Goal: Check status: Check status

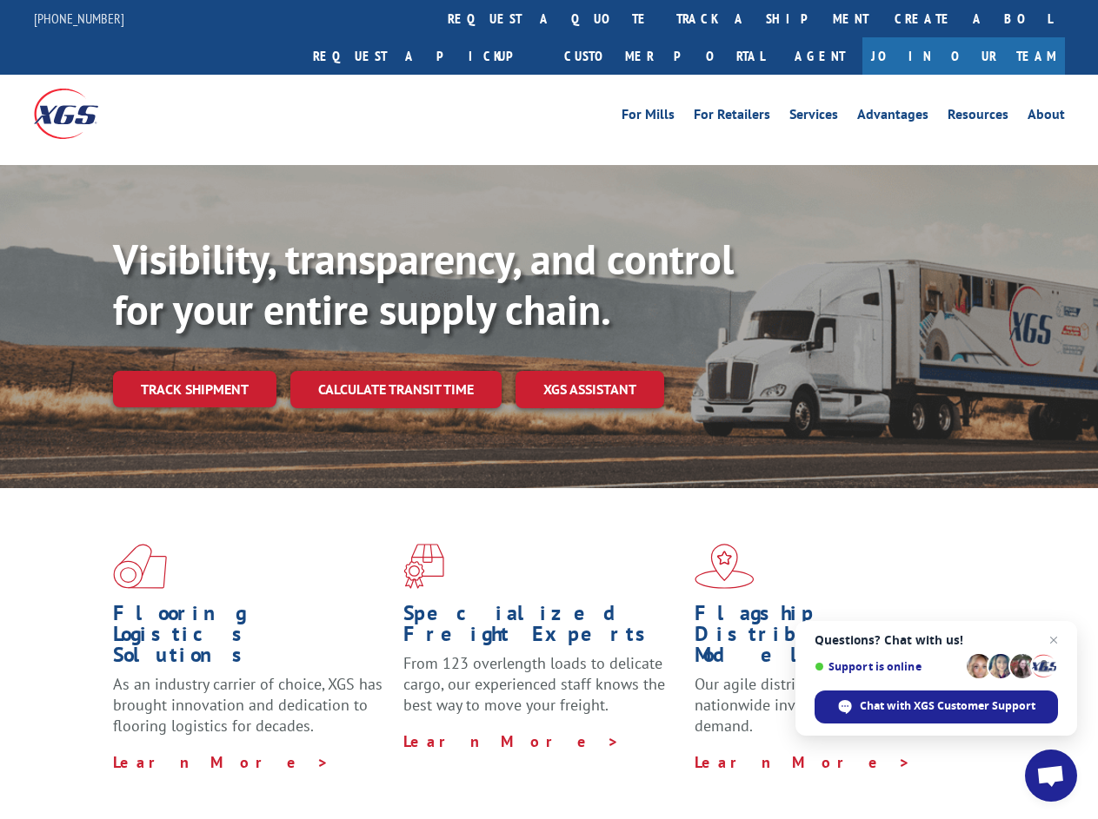
click at [548, 409] on div "Visibility, transparency, and control for your entire supply chain. Track shipm…" at bounding box center [605, 356] width 985 height 242
click at [663, 18] on link "track a shipment" at bounding box center [772, 18] width 218 height 37
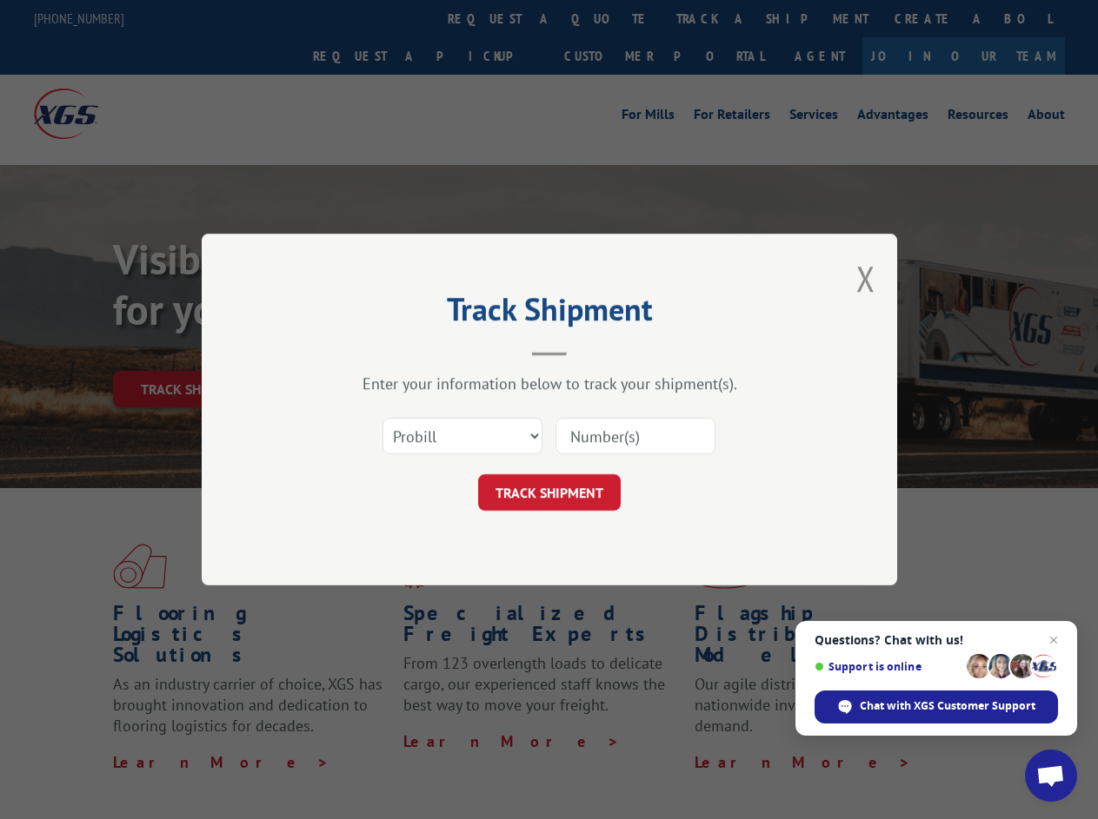
click at [607, 18] on div "Track Shipment Enter your information below to track your shipment(s). Select c…" at bounding box center [549, 409] width 1098 height 819
click at [715, 18] on div "Track Shipment Enter your information below to track your shipment(s). Select c…" at bounding box center [549, 409] width 1098 height 819
click at [194, 351] on div "Track Shipment Enter your information below to track your shipment(s). Select c…" at bounding box center [549, 409] width 1098 height 819
click at [395, 351] on header "Track Shipment" at bounding box center [549, 326] width 521 height 59
click at [590, 351] on header "Track Shipment" at bounding box center [549, 326] width 521 height 59
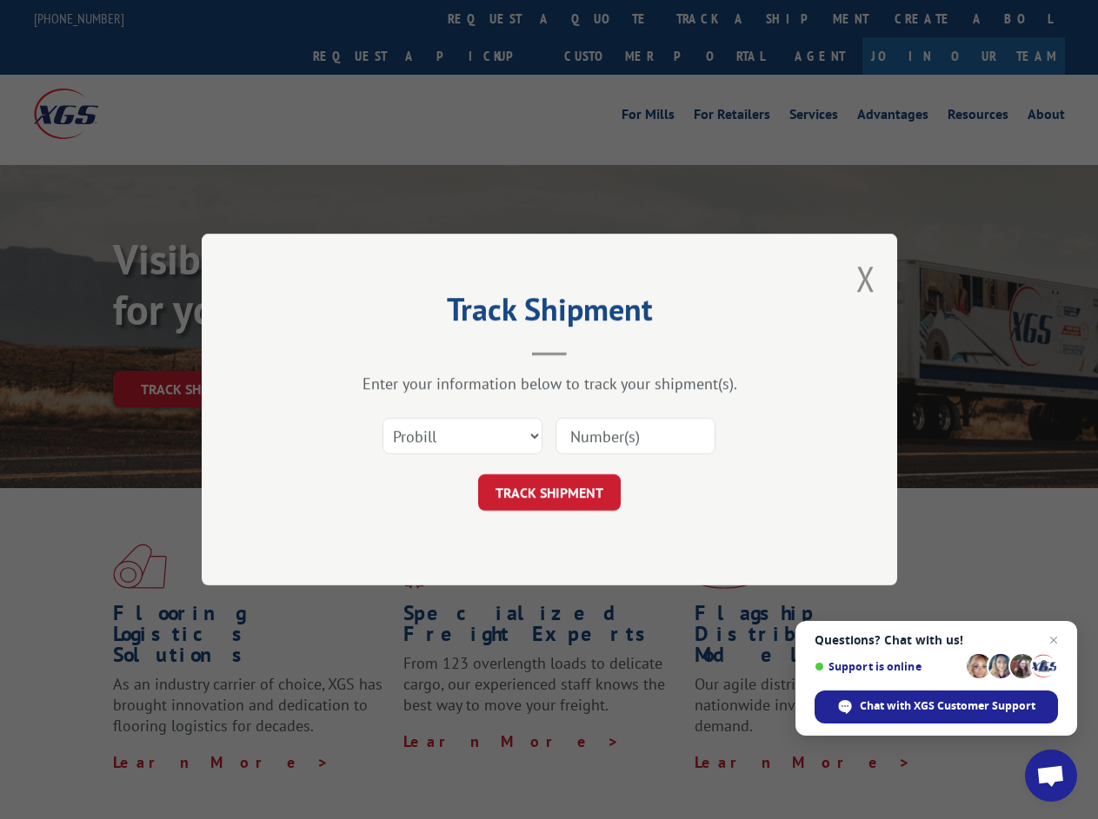
click at [1051, 776] on span "Open chat" at bounding box center [1050, 778] width 29 height 24
